Goal: Task Accomplishment & Management: Manage account settings

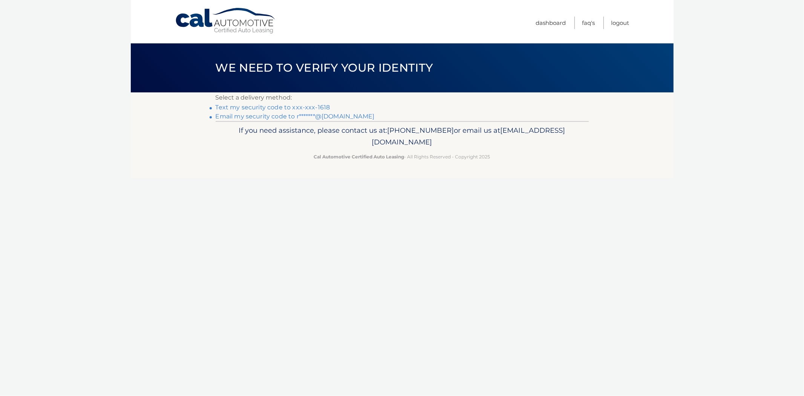
click at [241, 110] on link "Text my security code to xxx-xxx-1618" at bounding box center [273, 107] width 115 height 7
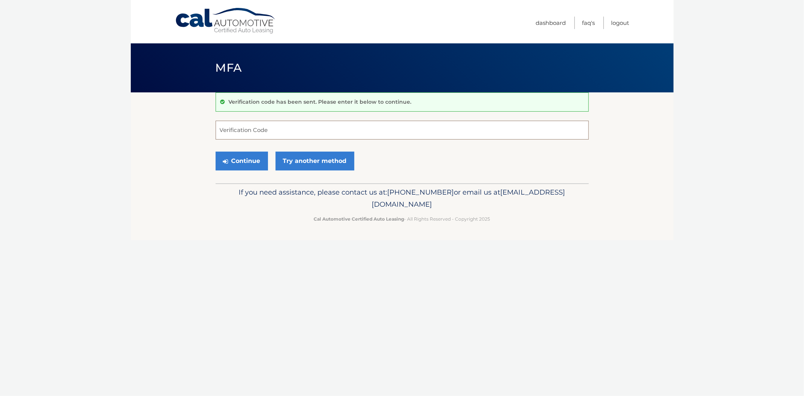
click at [244, 127] on input "Verification Code" at bounding box center [402, 130] width 373 height 19
type input "062800"
click at [242, 171] on div "Continue Try another method" at bounding box center [402, 162] width 373 height 26
click at [240, 167] on button "Continue" at bounding box center [242, 161] width 52 height 19
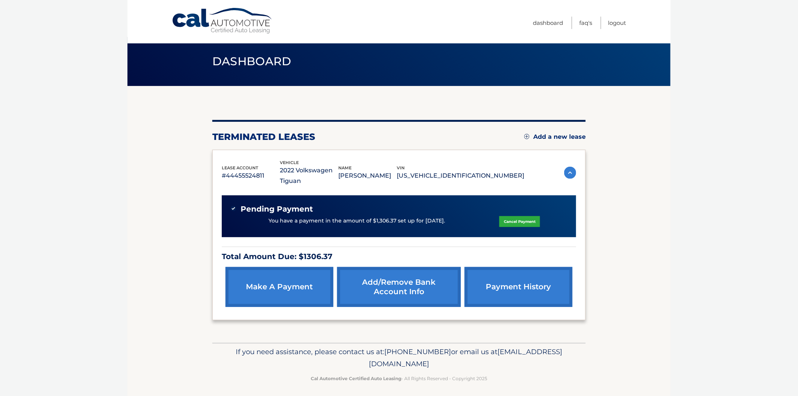
scroll to position [9, 0]
